Goal: Information Seeking & Learning: Learn about a topic

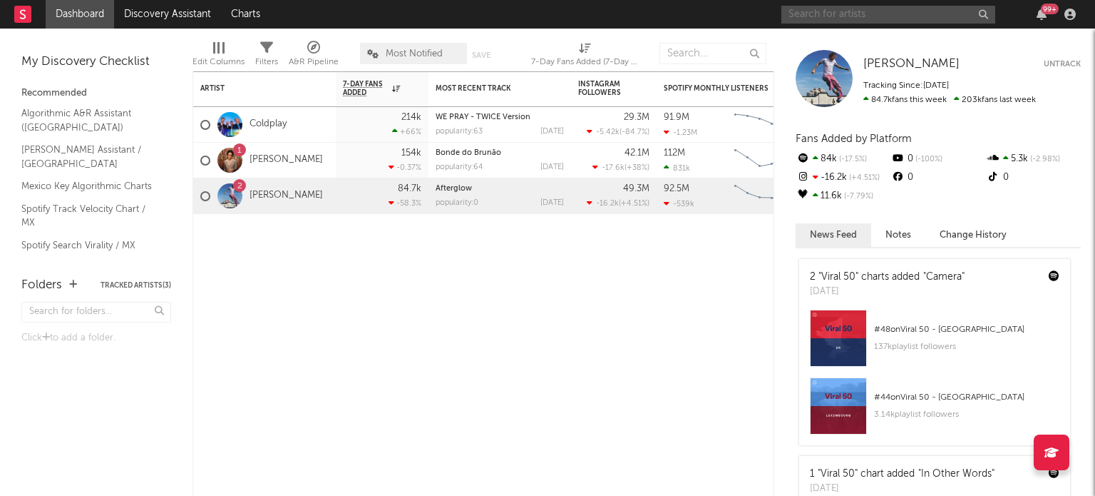
click at [814, 16] on input "text" at bounding box center [889, 15] width 214 height 18
type input "la cuatiza"
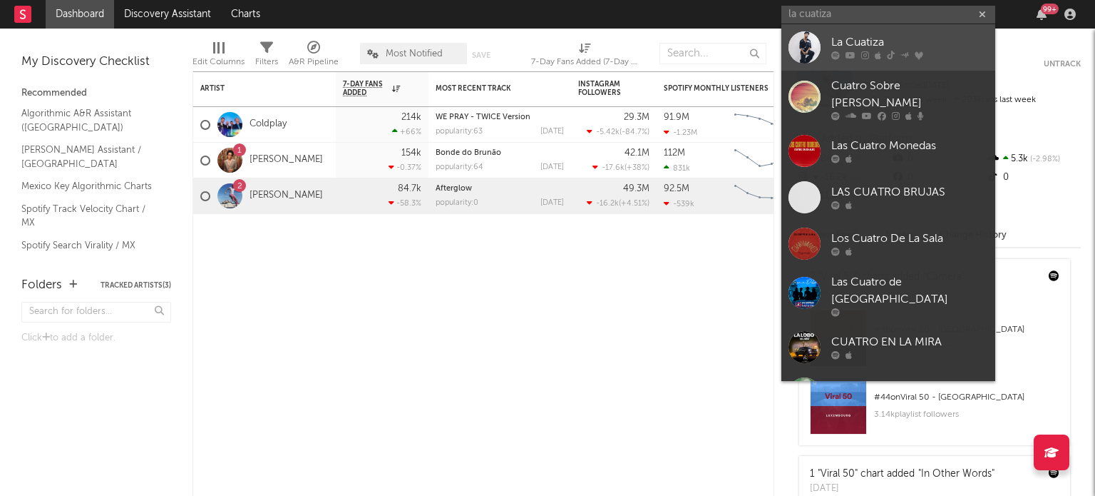
click at [795, 42] on div at bounding box center [805, 47] width 32 height 32
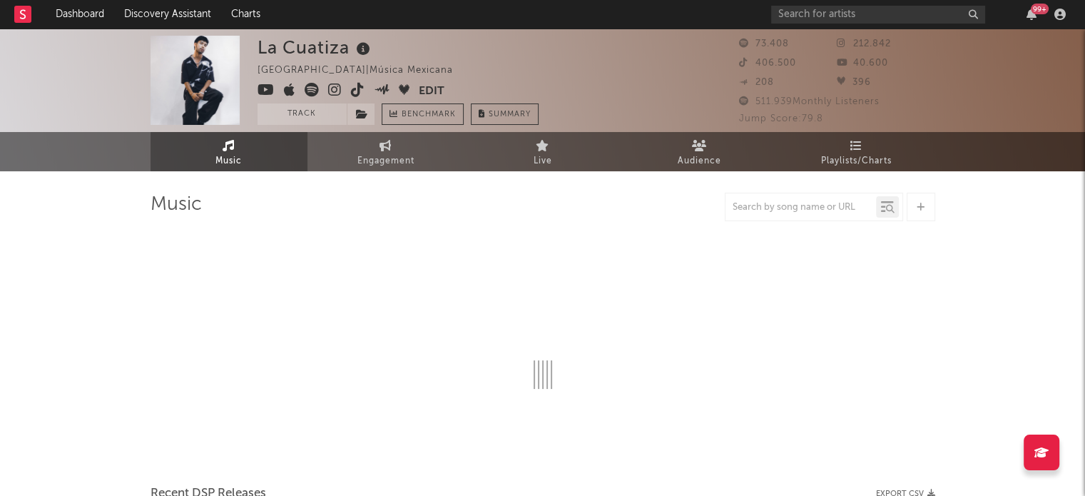
select select "6m"
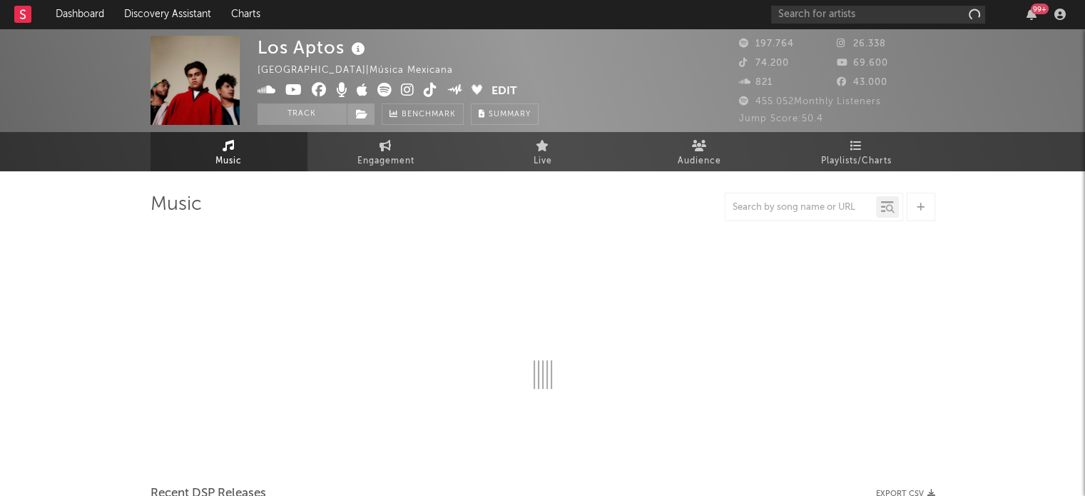
select select "6m"
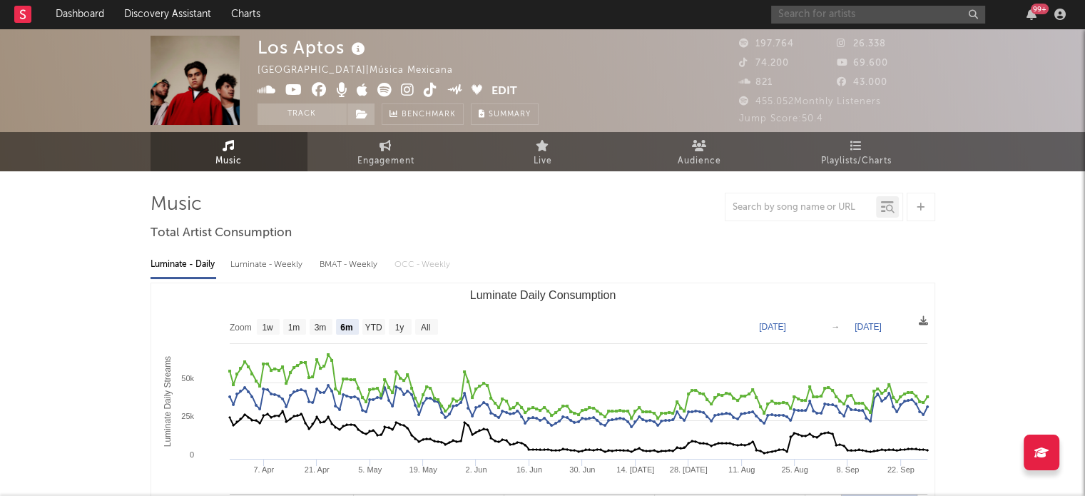
click at [810, 19] on input "text" at bounding box center [878, 15] width 214 height 18
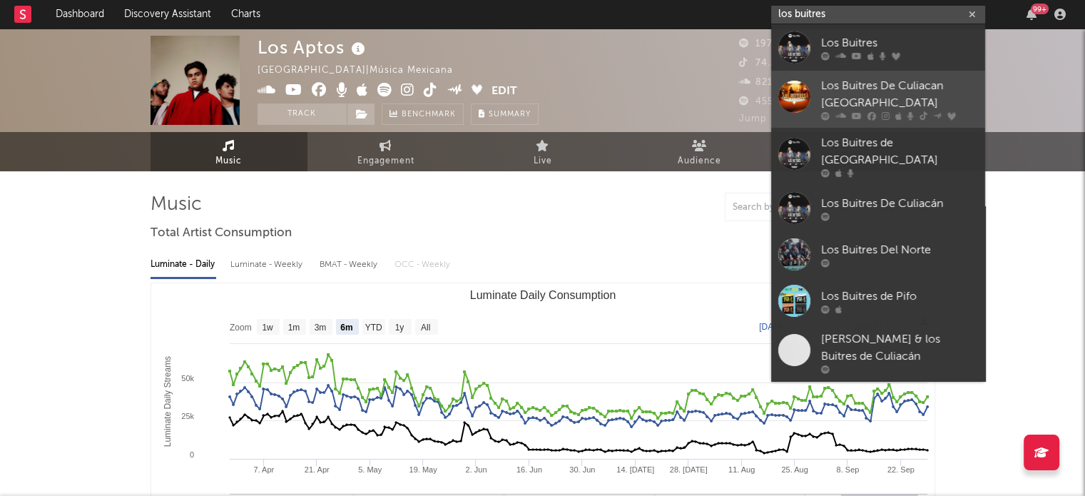
type input "los buitres"
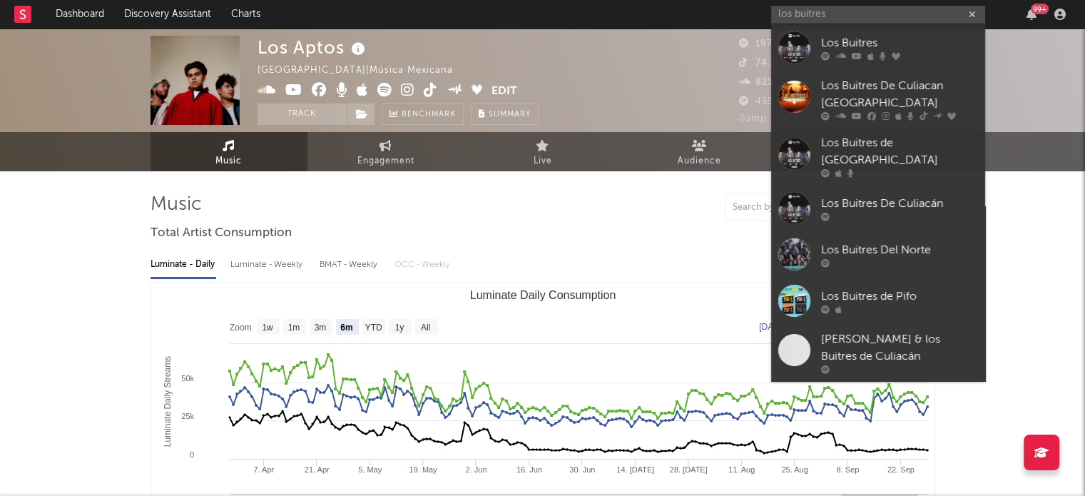
drag, startPoint x: 867, startPoint y: 76, endPoint x: 519, endPoint y: 2, distance: 355.8
click at [867, 76] on link "Los Buitres De Culiacan Sinaloa" at bounding box center [878, 99] width 214 height 57
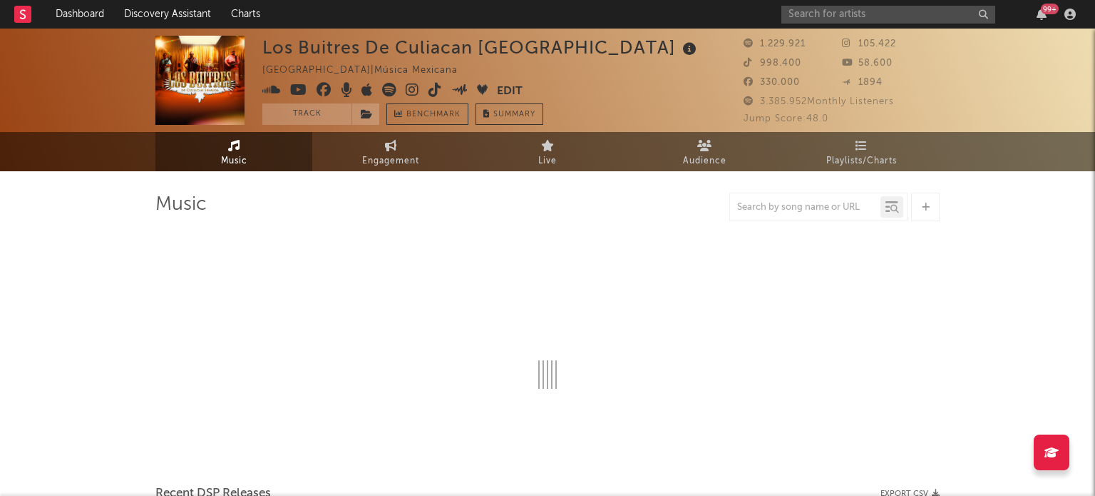
select select "6m"
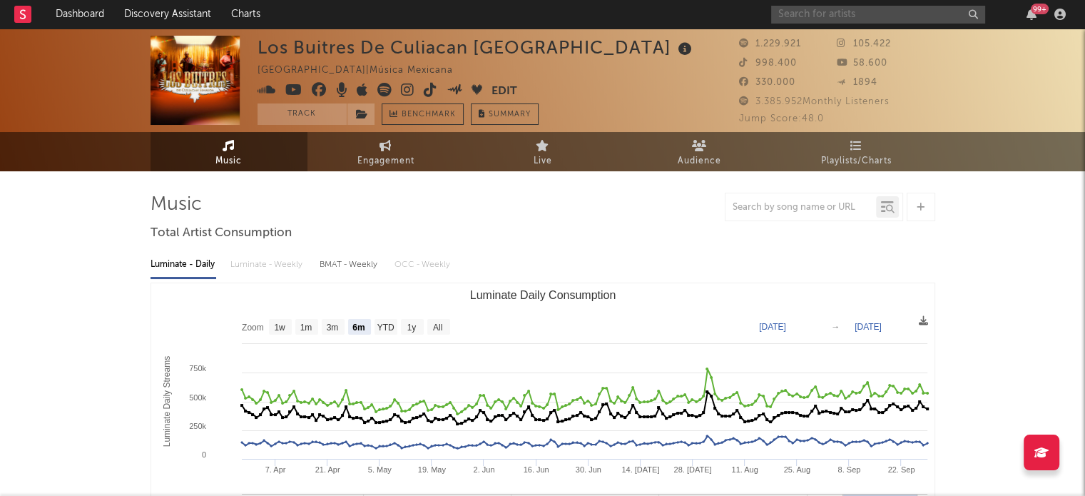
click at [793, 11] on input "text" at bounding box center [878, 15] width 214 height 18
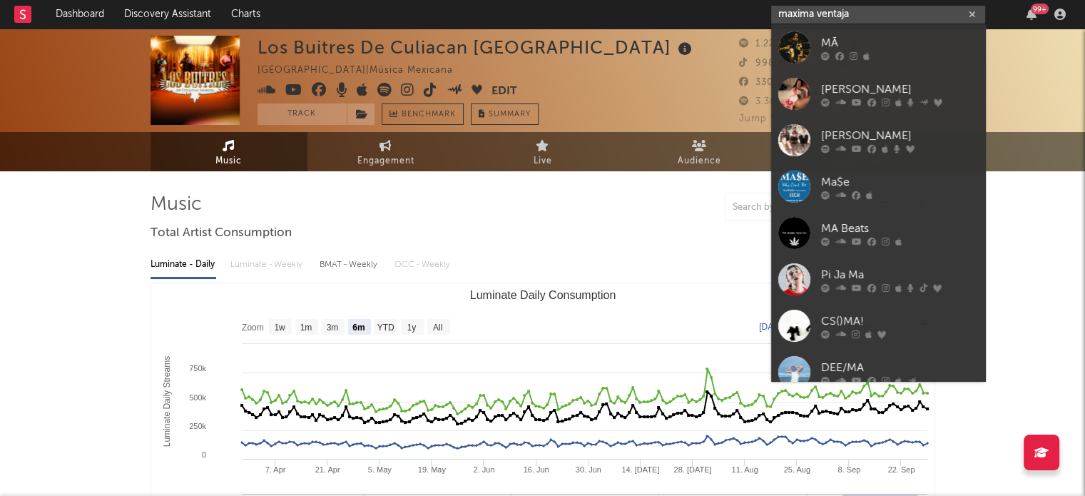
click at [864, 8] on input "maxima ventaja" at bounding box center [878, 15] width 214 height 18
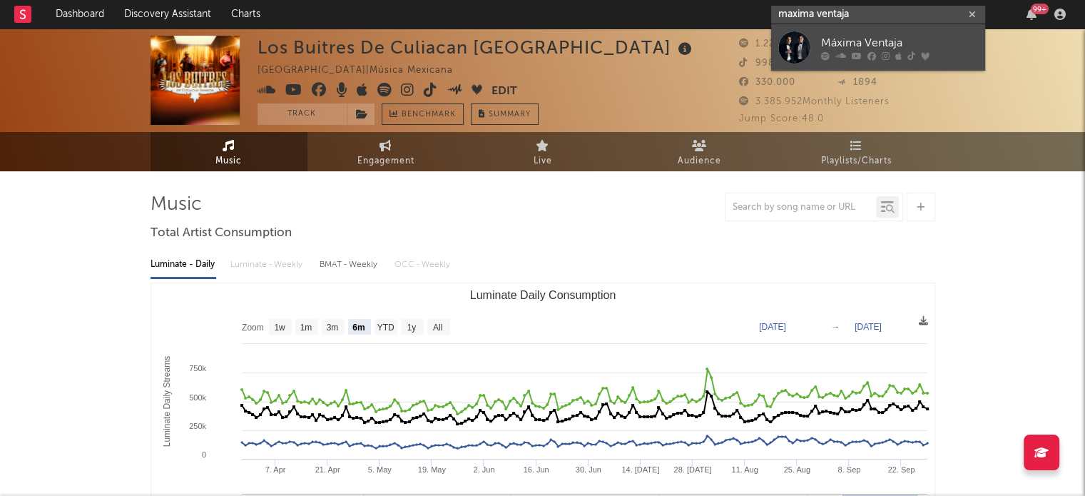
type input "maxima ventaja"
click at [879, 36] on div "Máxima Ventaja" at bounding box center [899, 42] width 157 height 17
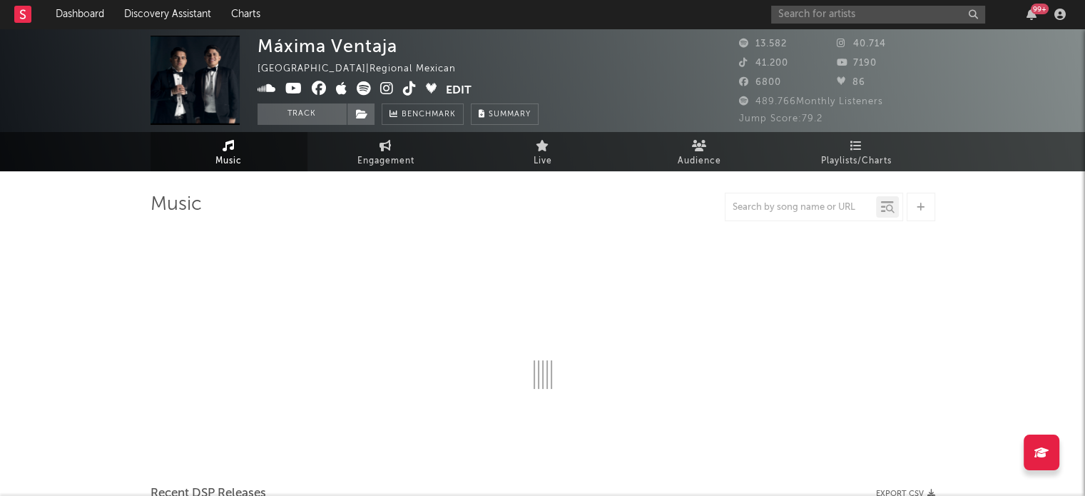
select select "6m"
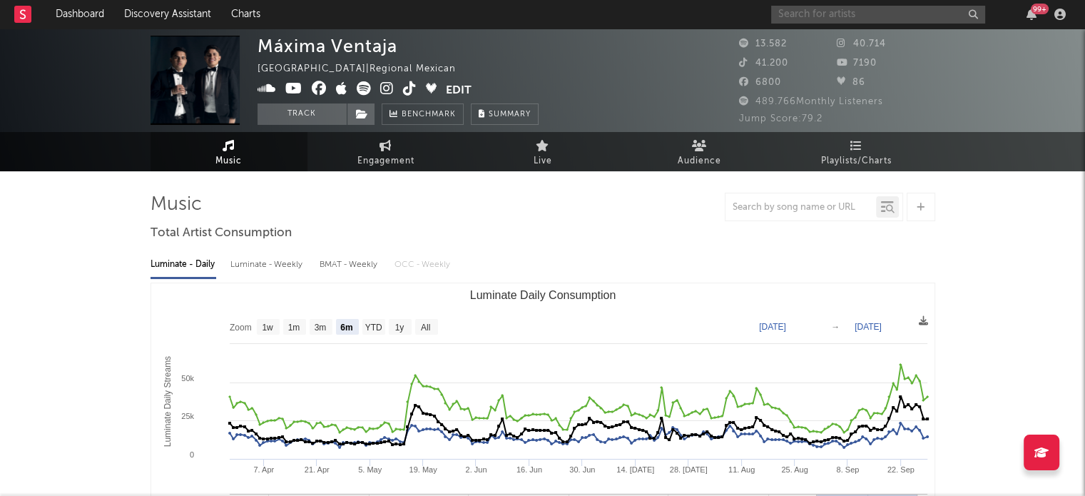
click at [792, 14] on input "text" at bounding box center [878, 15] width 214 height 18
type input "nueva marca"
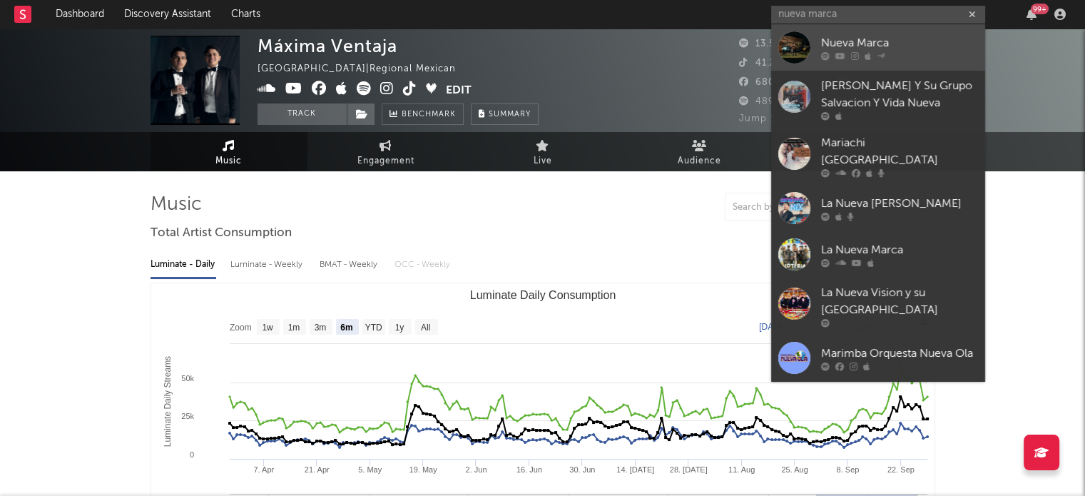
click at [821, 39] on div "Nueva Marca" at bounding box center [899, 42] width 157 height 17
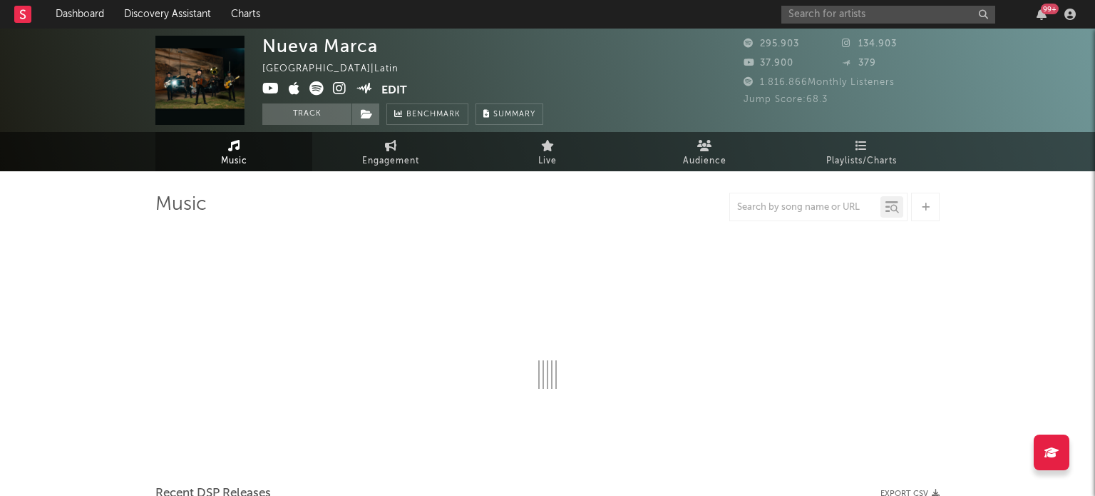
select select "6m"
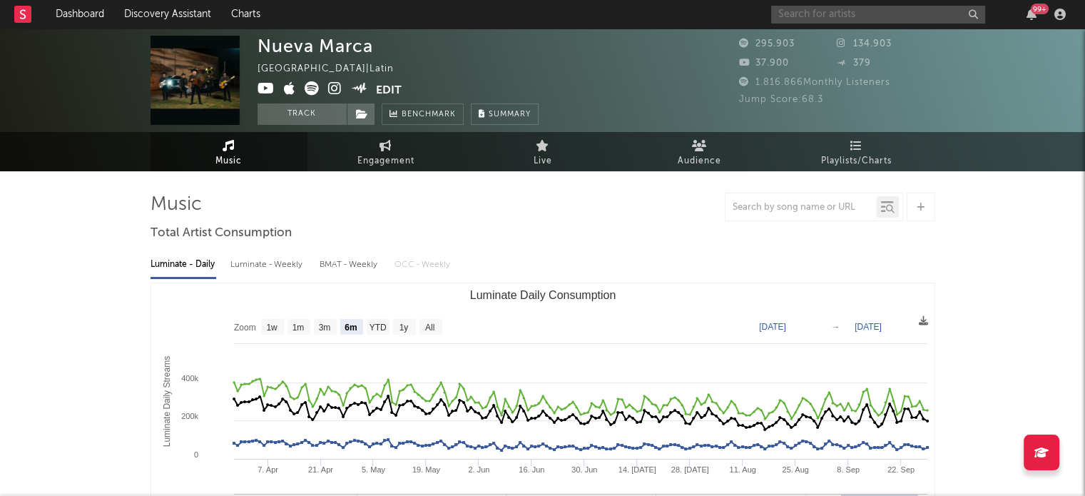
click at [793, 11] on input "text" at bounding box center [878, 15] width 214 height 18
type input "a"
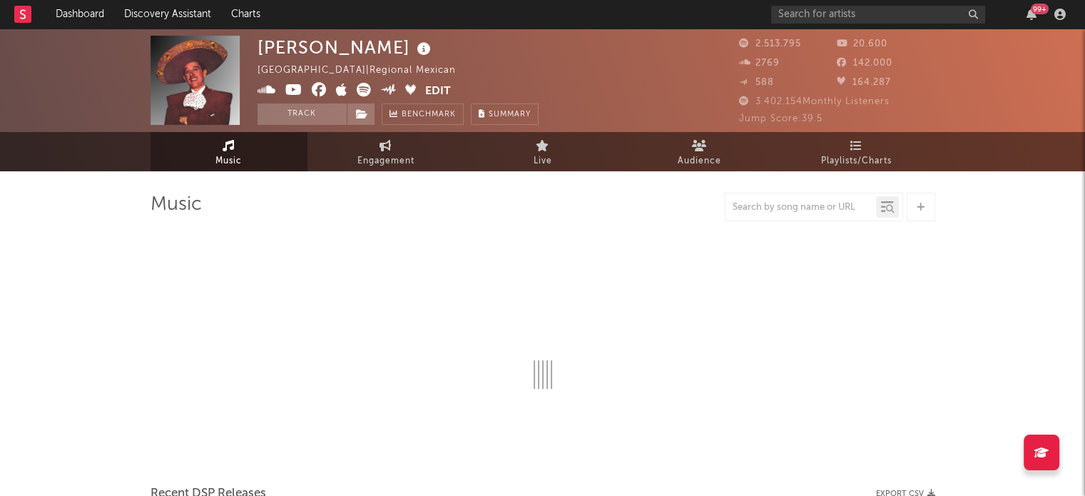
select select "6m"
